Goal: Transaction & Acquisition: Purchase product/service

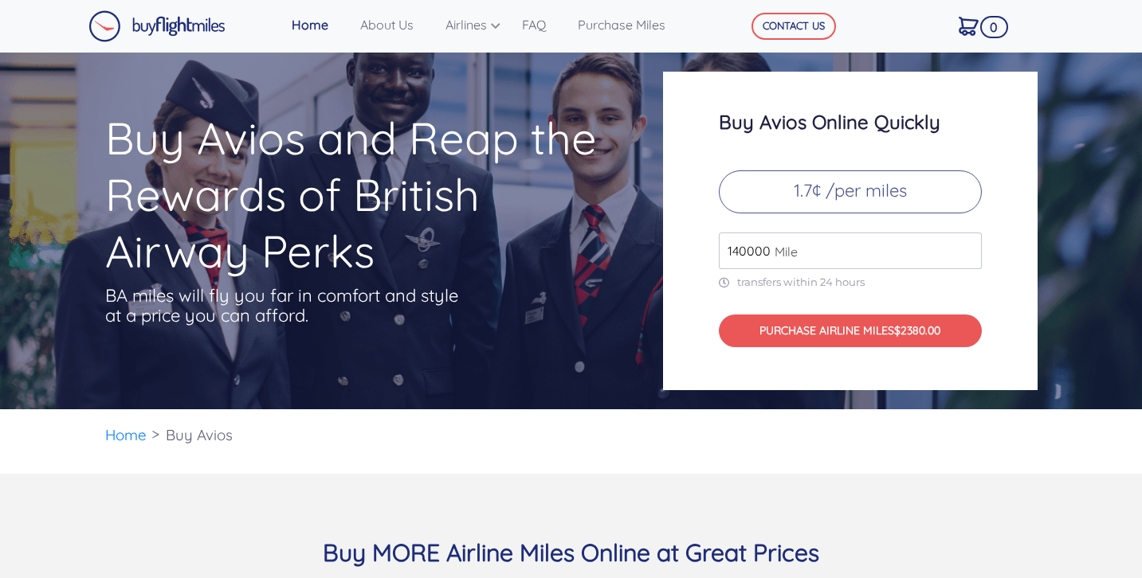
scroll to position [16, 0]
click at [382, 26] on link "About Us" at bounding box center [396, 25] width 85 height 32
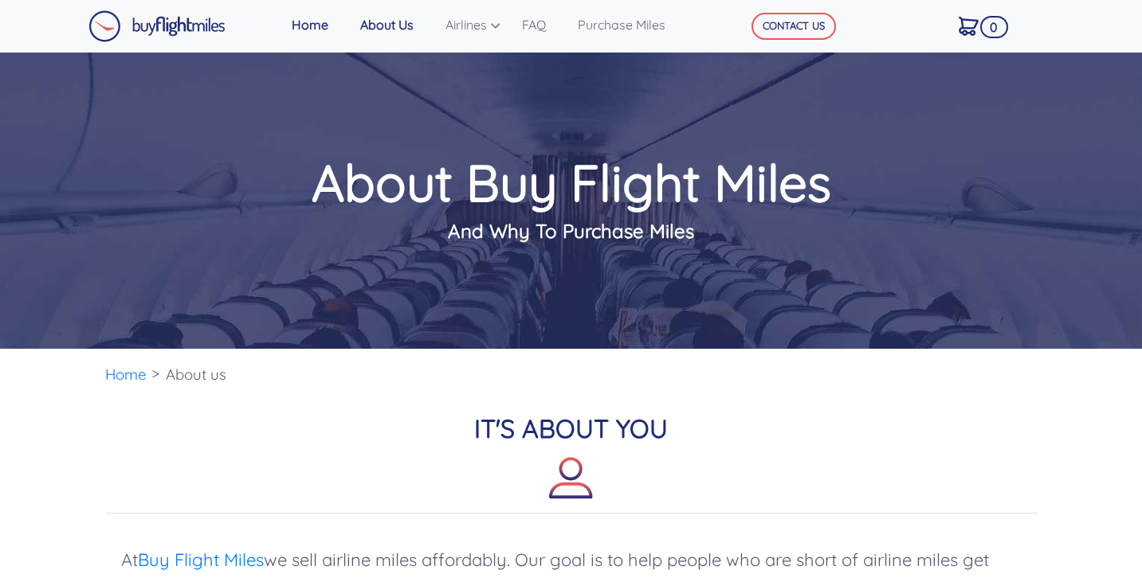
click at [399, 31] on link "About Us" at bounding box center [396, 25] width 85 height 32
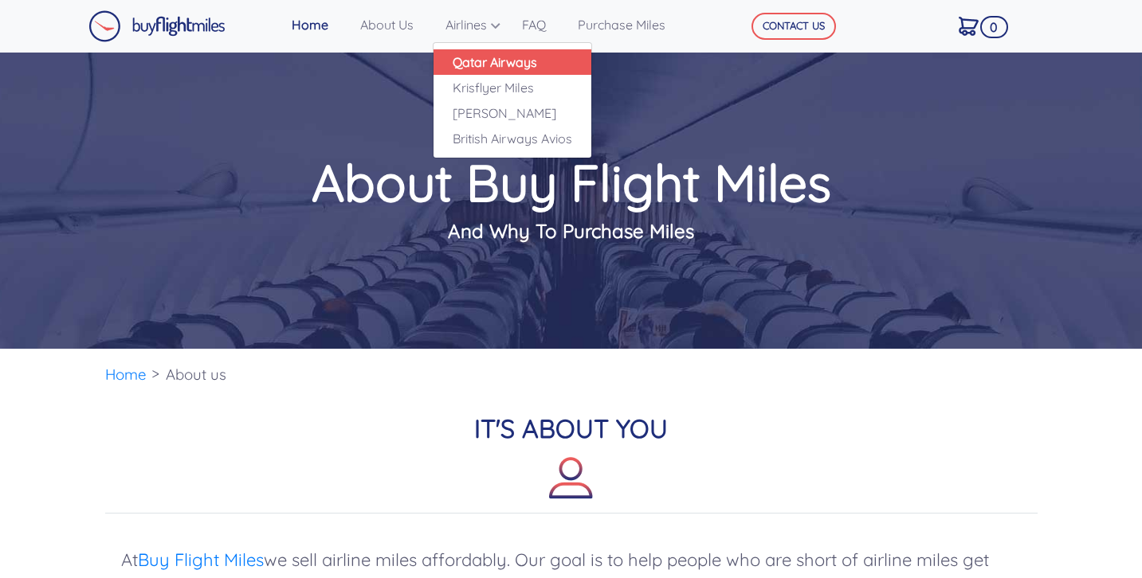
click at [476, 67] on link "Qatar Airways" at bounding box center [512, 61] width 158 height 25
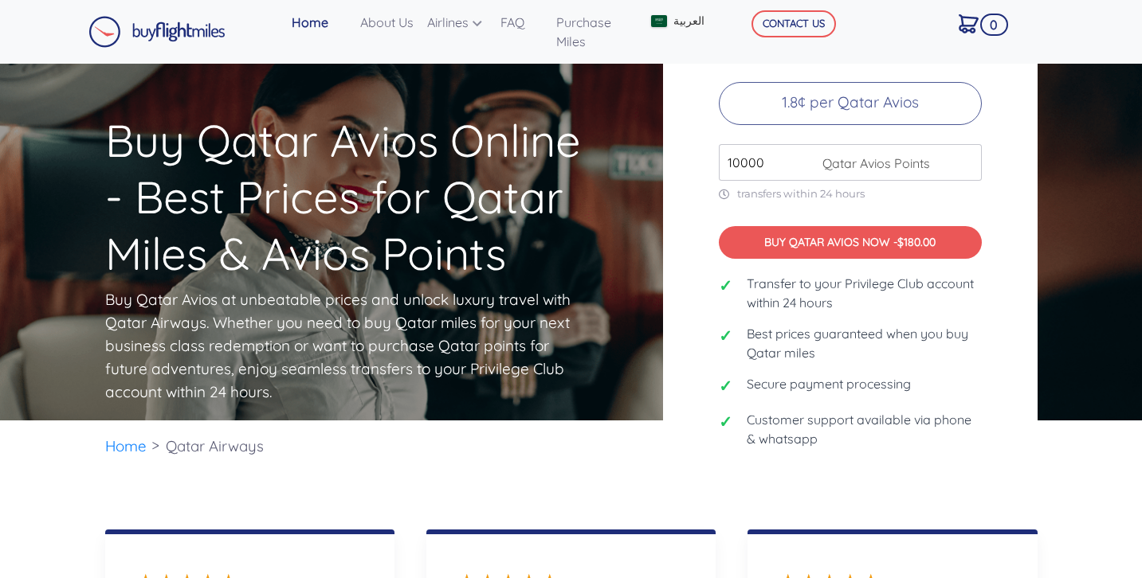
click at [740, 166] on input "10000" at bounding box center [850, 162] width 263 height 37
type input "140000"
click at [681, 29] on span "العربية" at bounding box center [688, 21] width 31 height 17
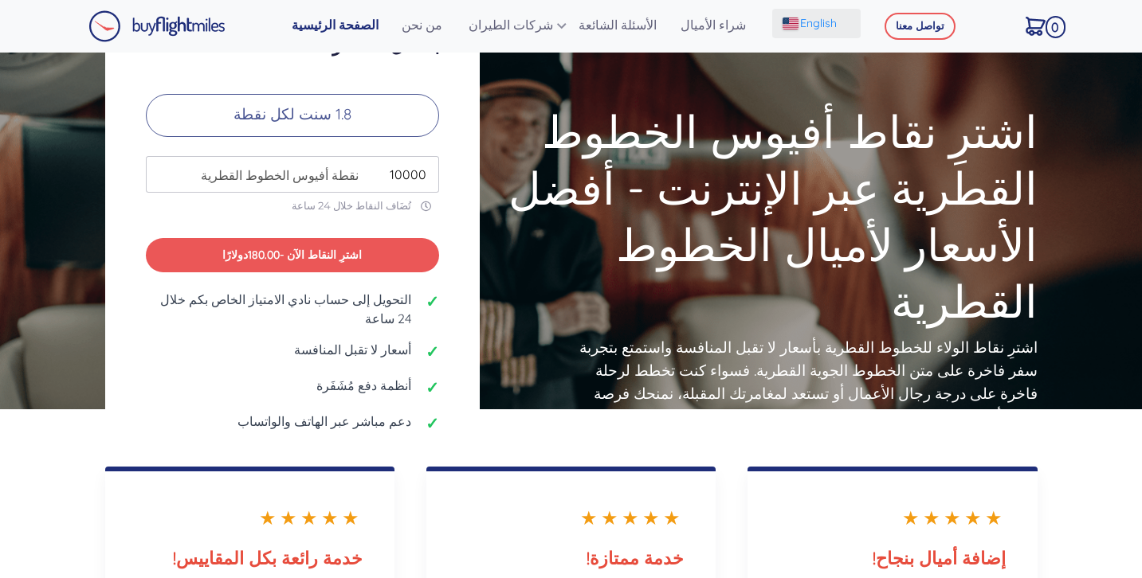
click at [812, 30] on span "English" at bounding box center [818, 23] width 37 height 17
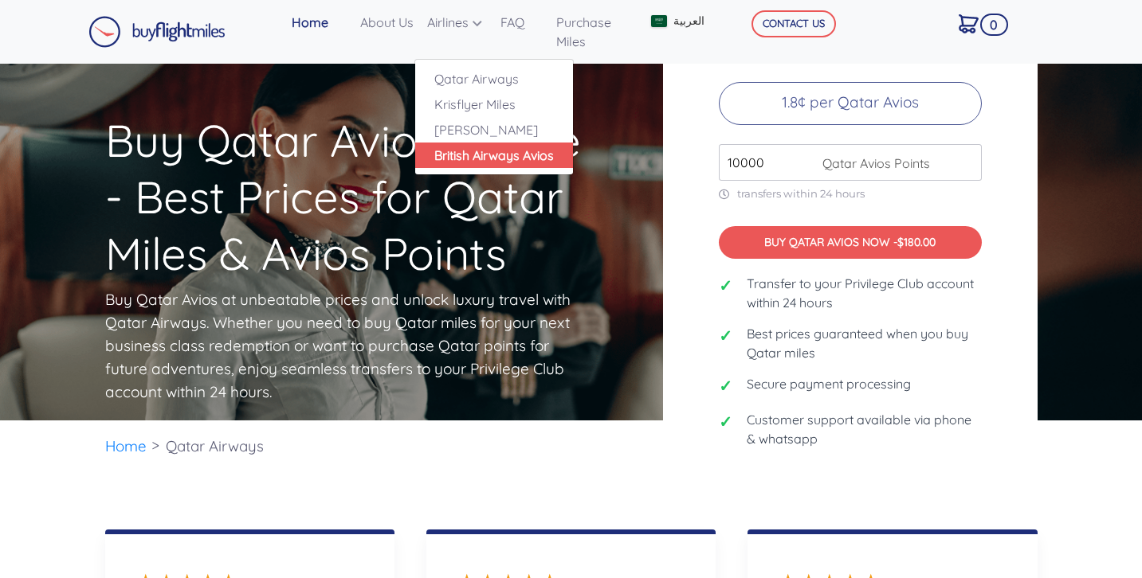
click at [474, 157] on link "British Airways Avios" at bounding box center [494, 155] width 158 height 25
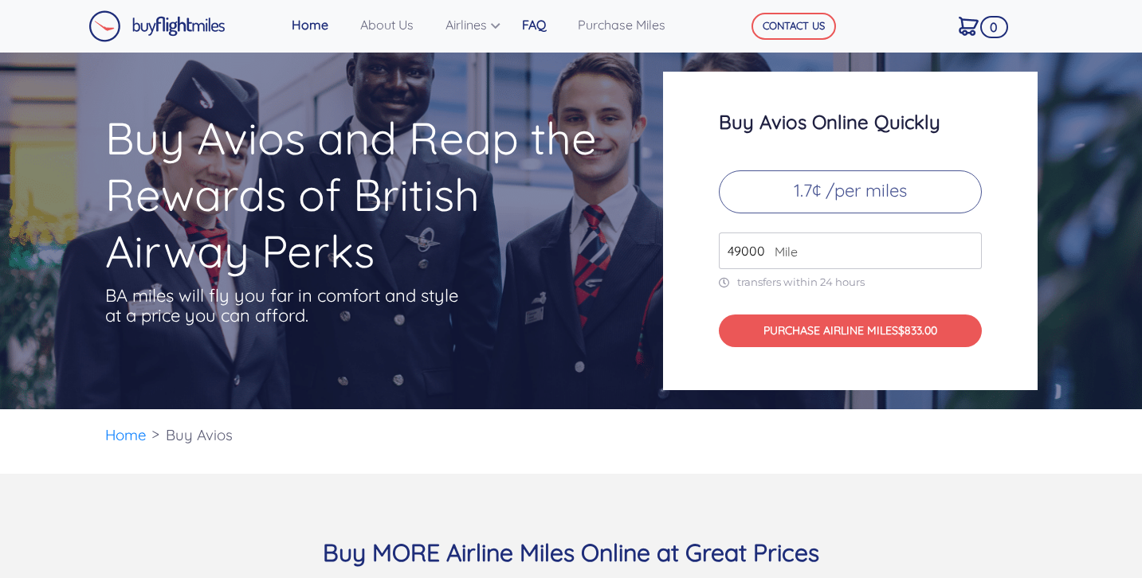
click at [540, 27] on link "FAQ" at bounding box center [544, 25] width 56 height 32
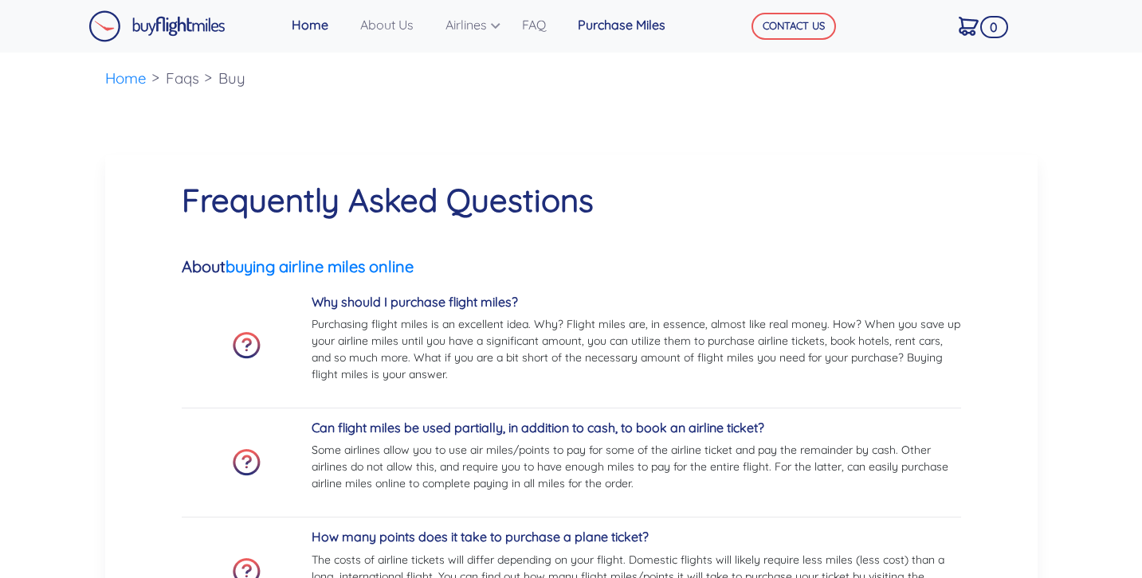
click at [596, 22] on link "Purchase Miles" at bounding box center [631, 25] width 120 height 32
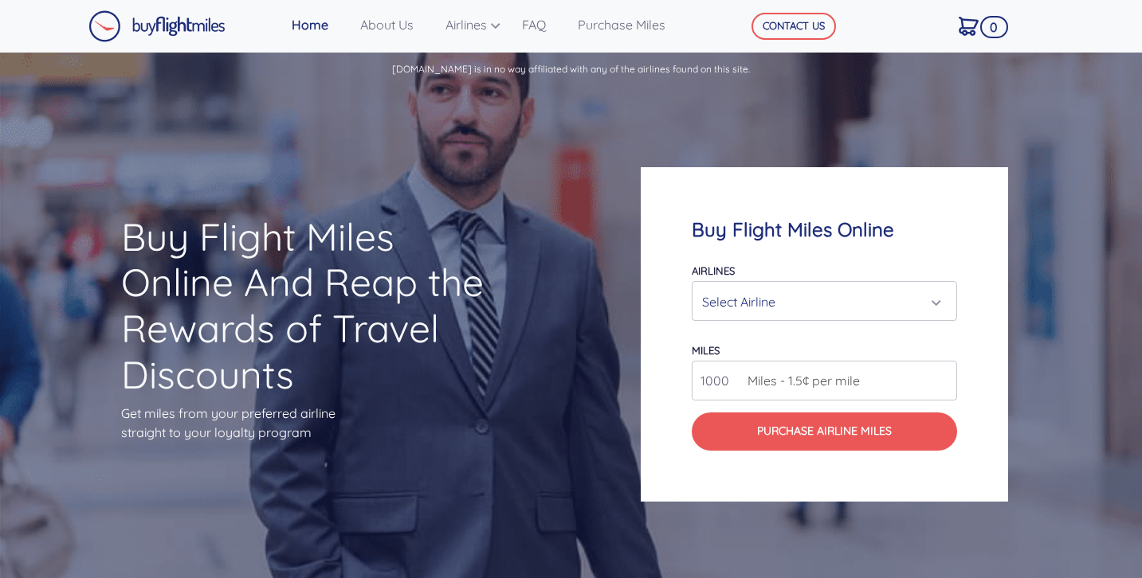
click at [744, 297] on div "Select Airline" at bounding box center [819, 302] width 235 height 30
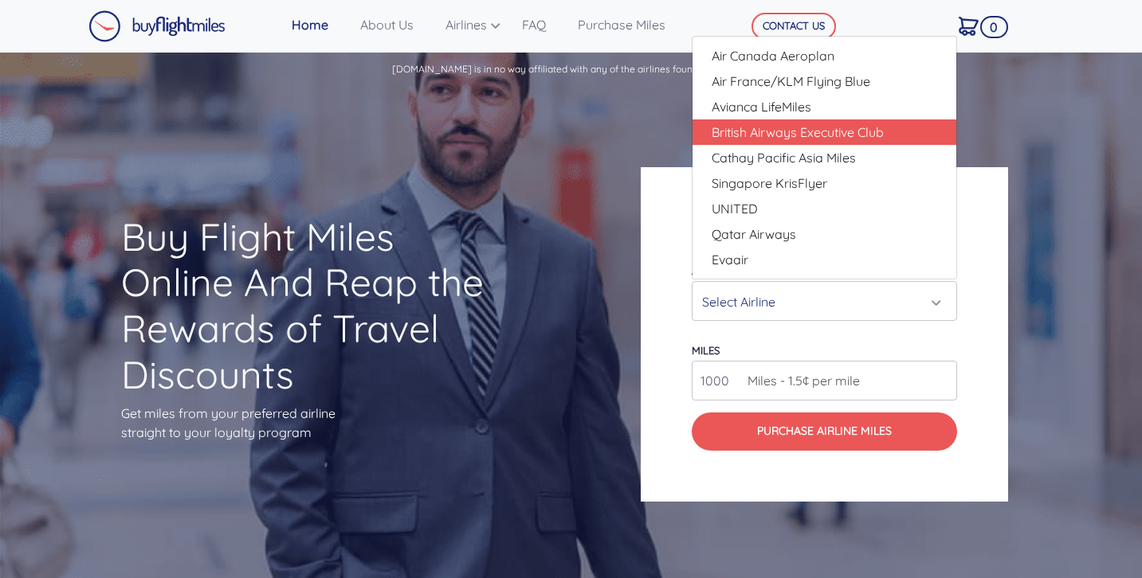
click at [773, 135] on span "British Airways Executive Club" at bounding box center [798, 132] width 172 height 19
select select "British Airways Executive Club"
type input "80000"
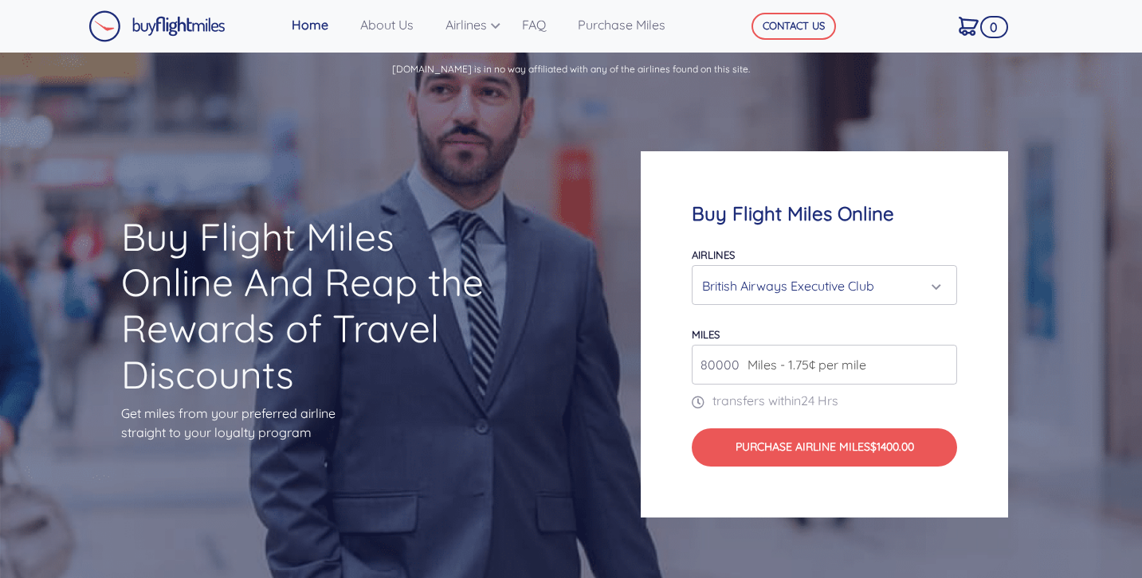
click at [739, 363] on input "80000" at bounding box center [824, 365] width 265 height 40
click at [722, 367] on input "80000" at bounding box center [824, 365] width 265 height 40
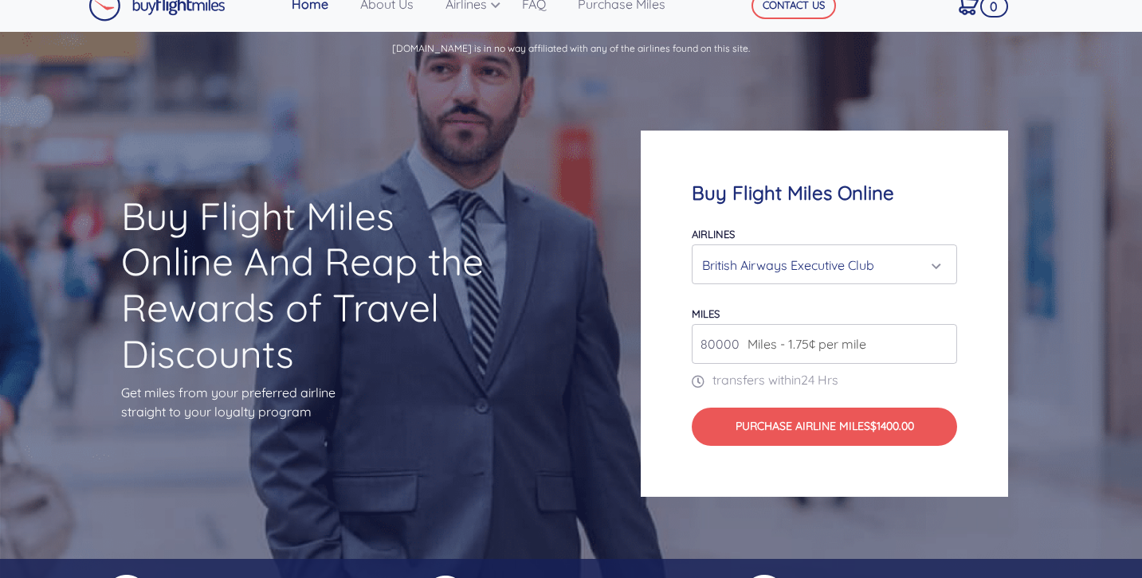
scroll to position [19, 0]
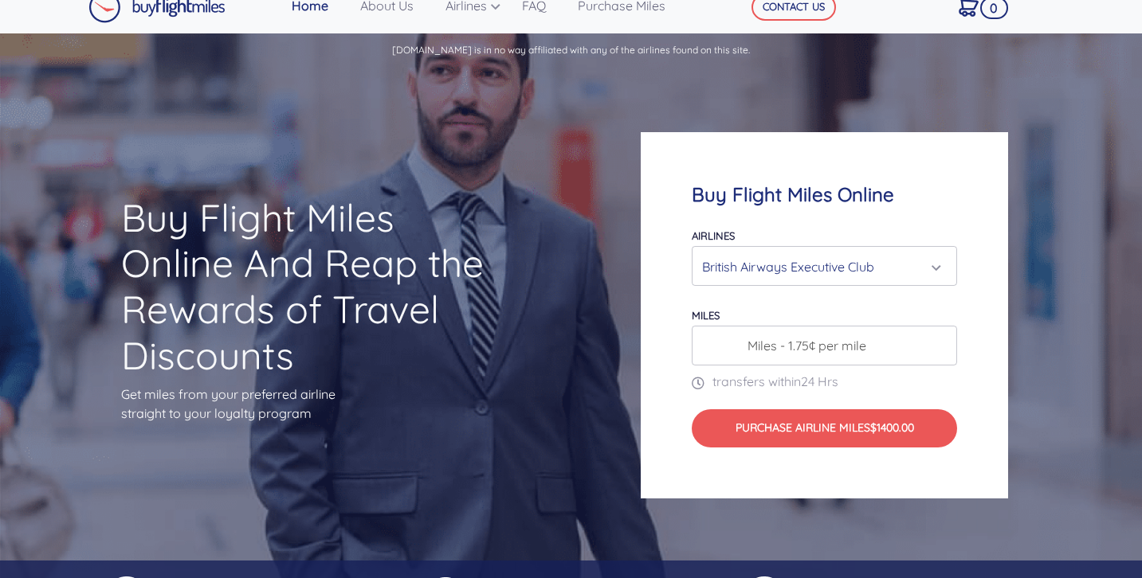
paste input "253000"
type input "253000"
click at [718, 345] on input "253000" at bounding box center [824, 346] width 265 height 40
click at [837, 253] on div "British Airways Executive Club" at bounding box center [819, 267] width 235 height 30
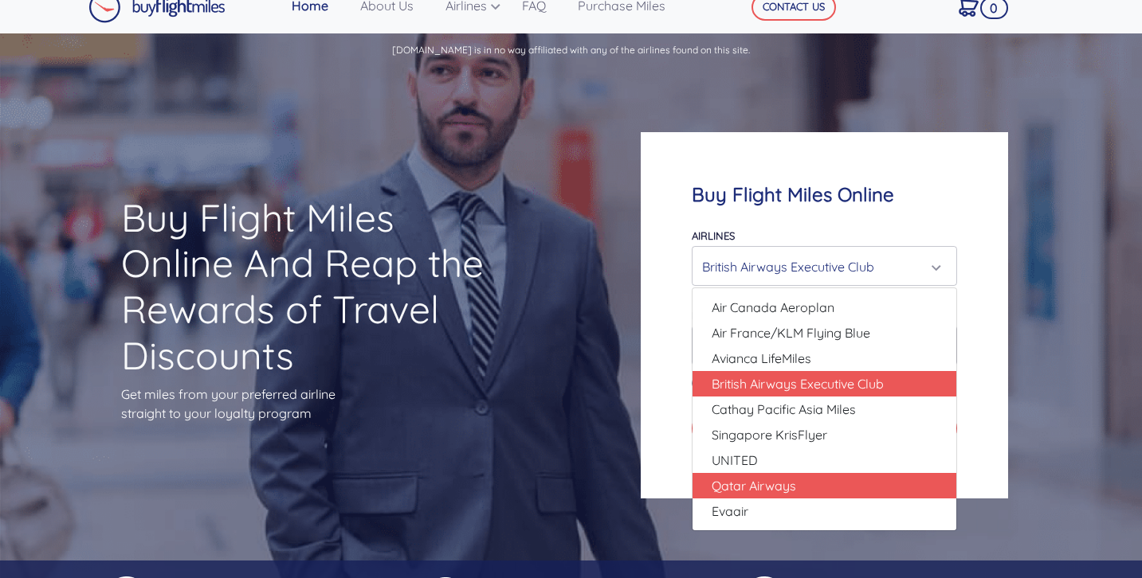
click at [778, 483] on span "Qatar Airways" at bounding box center [754, 485] width 84 height 19
select select "Qatar Airways"
type input "10000"
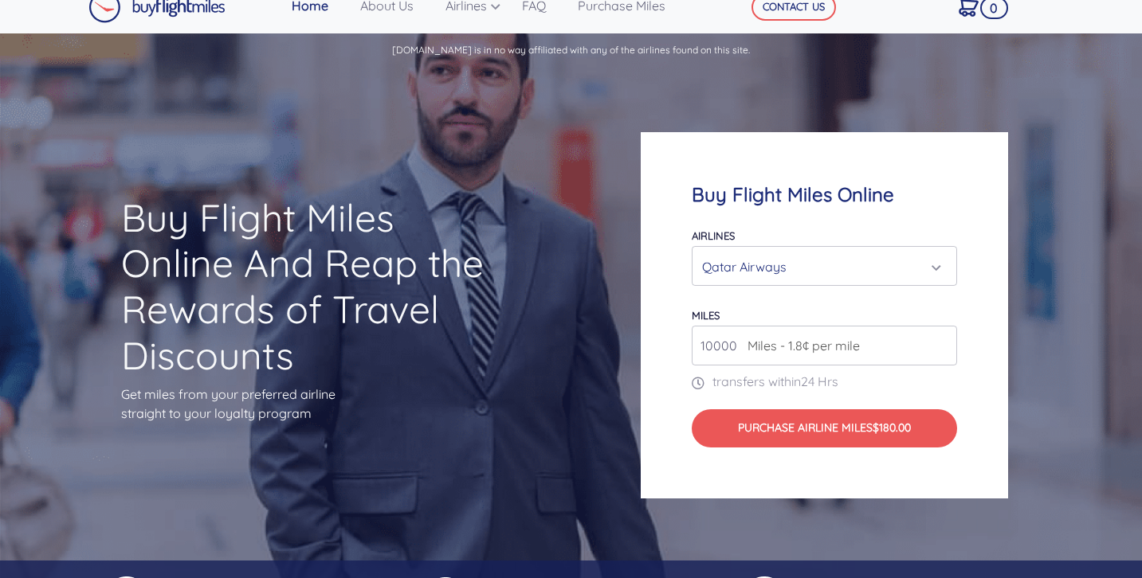
click at [717, 343] on input "10000" at bounding box center [824, 346] width 265 height 40
click at [748, 275] on div "Qatar Airways" at bounding box center [819, 267] width 235 height 30
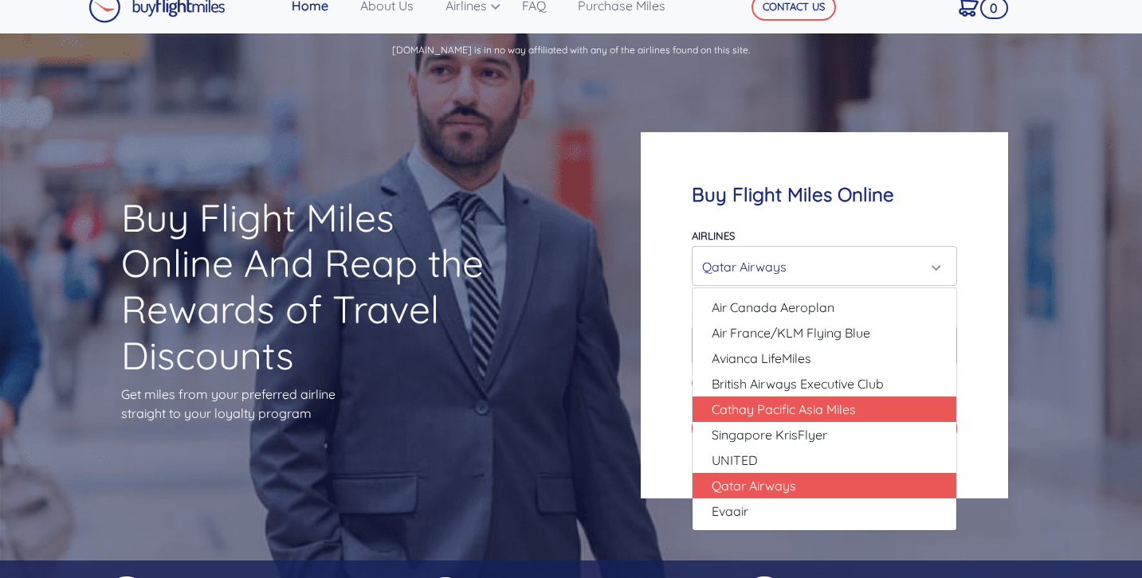
click at [771, 412] on span "Cathay Pacific Asia Miles" at bounding box center [784, 409] width 144 height 19
select select "Cathay Pacific Asia Miles"
type input "80000"
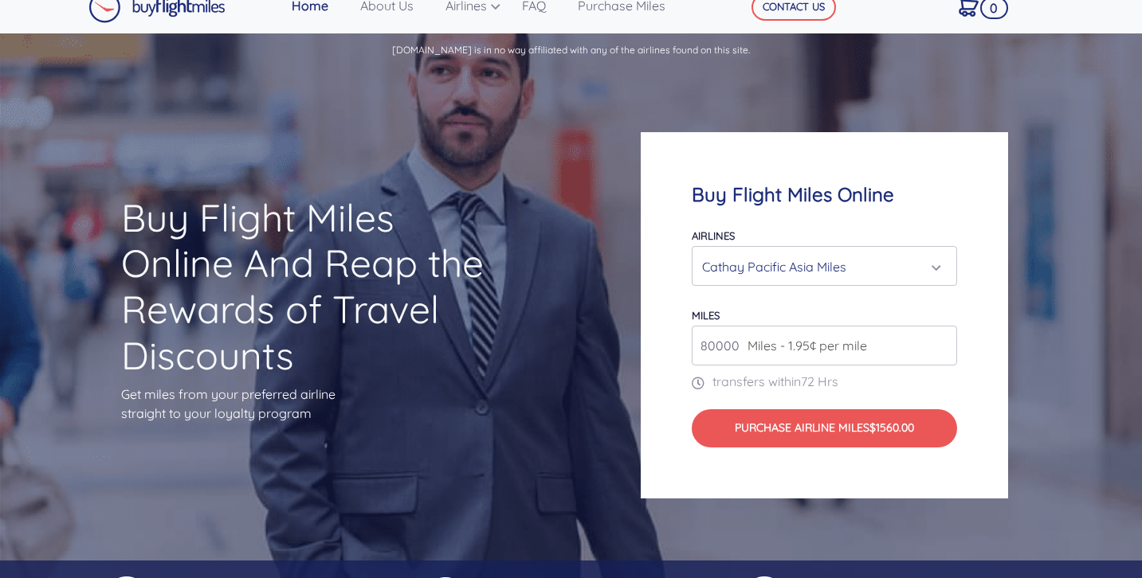
click at [732, 346] on input "80000" at bounding box center [824, 346] width 265 height 40
click at [1014, 205] on div "Buy Flight Miles Online Airlines Air Canada Aeroplan Air France/KLM Flying Blue…" at bounding box center [856, 315] width 457 height 519
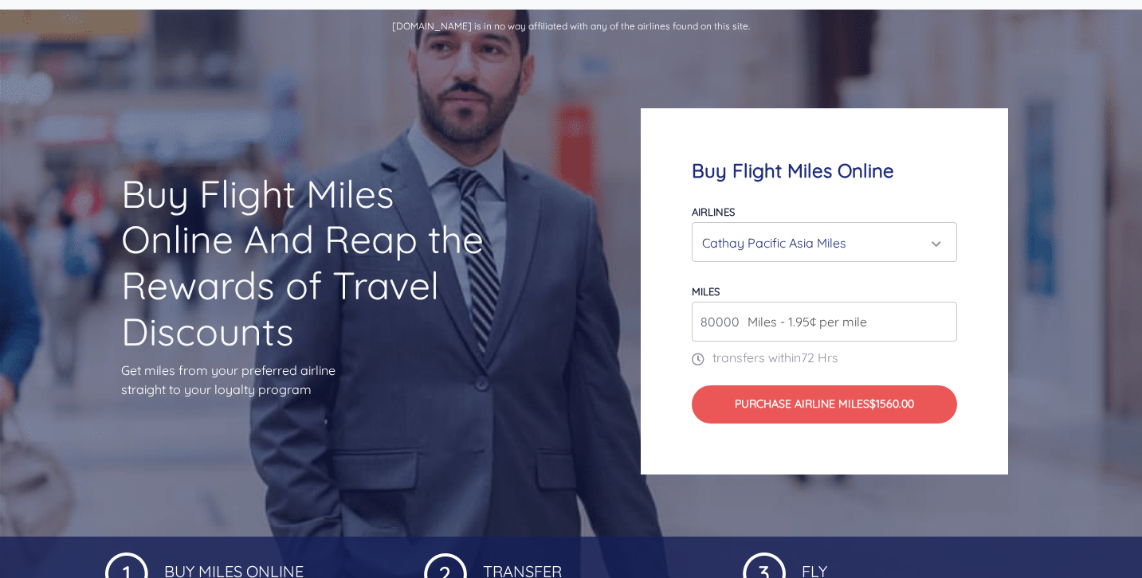
scroll to position [45, 0]
